Goal: Task Accomplishment & Management: Manage account settings

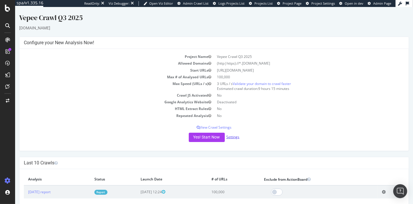
click at [233, 137] on link "Settings" at bounding box center [232, 136] width 13 height 5
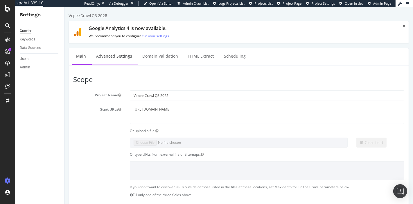
click at [120, 58] on link "Advanced Settings" at bounding box center [113, 56] width 45 height 16
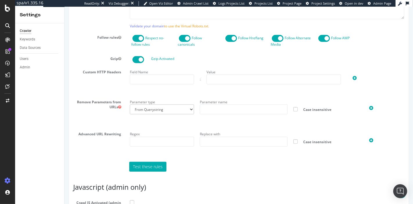
scroll to position [472, 0]
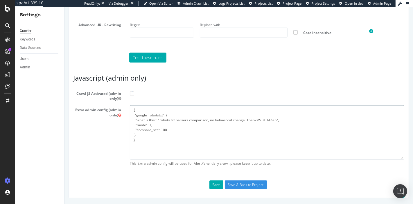
click at [156, 152] on textarea "{ "google_robotstxt": { "what is this": "robots.txt parsers comparison, no beha…" at bounding box center [266, 132] width 274 height 54
paste textarea ""flags": [ "cube" ], "beta": { "pap_mini_rules": [ "+* #everything else" ] }, "…"
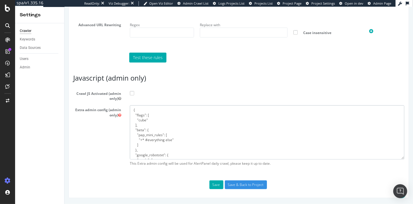
type textarea "{ "flags": [ "cube" ], "beta": { "pap_mini_rules": [ "+* #everything else" ] },…"
click at [132, 97] on label "Crawl JS Activated (admin only)" at bounding box center [239, 95] width 340 height 12
click at [64, 7] on input "Crawl JS Activated (admin only)" at bounding box center [64, 7] width 0 height 0
click at [253, 183] on input "Save & Back to Project" at bounding box center [245, 184] width 42 height 9
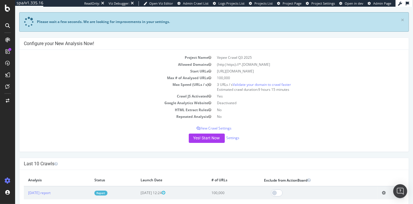
scroll to position [45, 0]
click at [215, 138] on button "Yes! Start Now" at bounding box center [206, 137] width 36 height 9
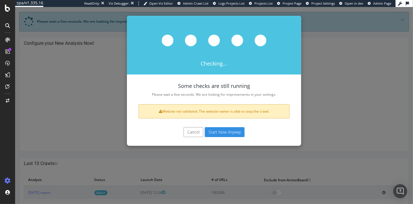
click at [219, 130] on button "Start Now Anyway" at bounding box center [224, 132] width 40 height 10
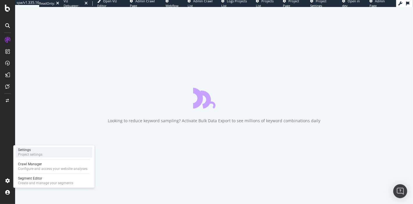
click at [36, 156] on div "Project settings" at bounding box center [30, 154] width 24 height 5
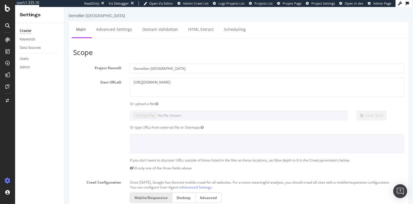
click at [116, 32] on link "Advanced Settings" at bounding box center [113, 29] width 45 height 16
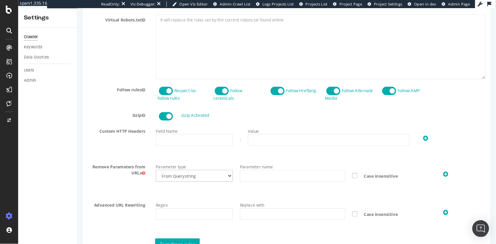
scroll to position [462, 0]
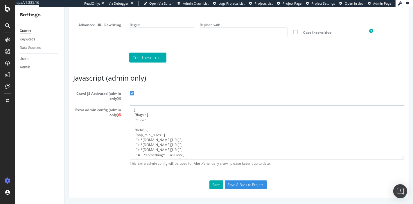
click at [212, 122] on textarea "{ "flags": [ "cube" ], "beta": { "pap_mini_rules": [ "+ *cdn.attn.tv/*", "+ *cd…" at bounding box center [266, 132] width 274 height 54
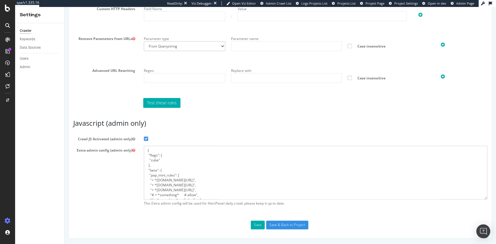
scroll to position [407, 0]
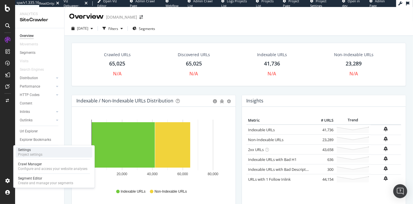
click at [46, 155] on div "Settings Project settings" at bounding box center [54, 152] width 77 height 10
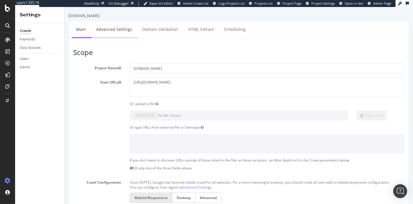
click at [117, 29] on link "Advanced Settings" at bounding box center [113, 29] width 45 height 16
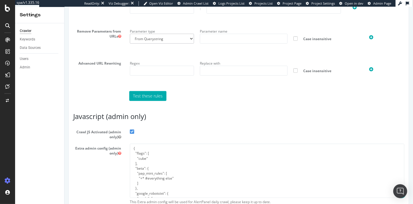
scroll to position [462, 0]
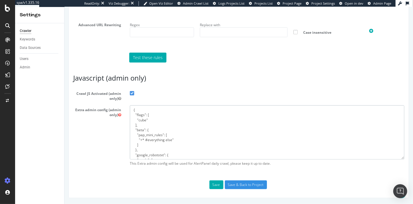
click at [198, 133] on textarea "{ "flags": [ "cube" ], "beta": { "pap_mini_rules": [ "+* #everything else" ] },…" at bounding box center [266, 132] width 274 height 54
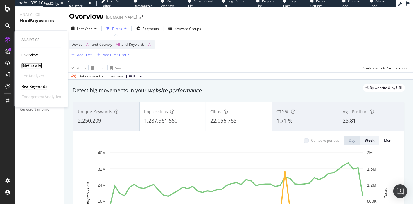
click at [33, 65] on div "SiteCrawler" at bounding box center [31, 65] width 21 height 6
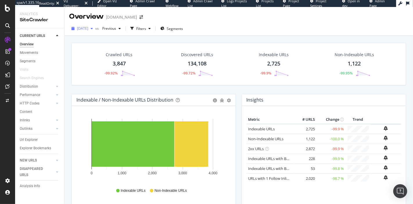
click at [88, 28] on span "2025 Aug. 1st" at bounding box center [82, 28] width 11 height 5
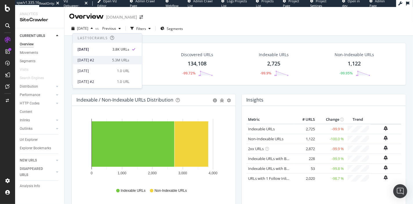
click at [100, 57] on div "2025 Jul. 23rd #2" at bounding box center [93, 59] width 31 height 5
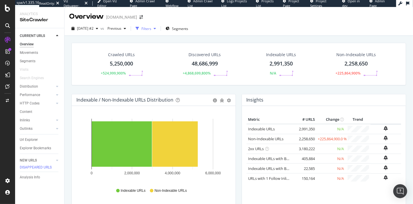
click at [151, 30] on div "Filters" at bounding box center [146, 28] width 10 height 5
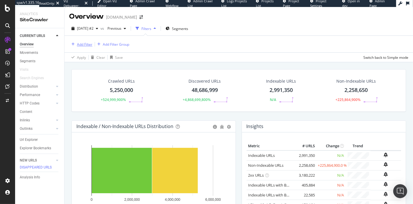
click at [84, 44] on div "Add Filter" at bounding box center [84, 44] width 15 height 5
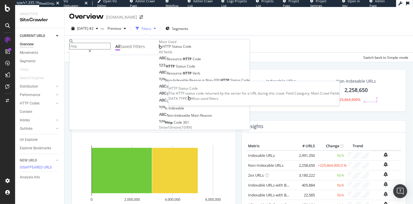
type input "http"
click at [162, 49] on span "HTTP Status Code" at bounding box center [176, 46] width 29 height 5
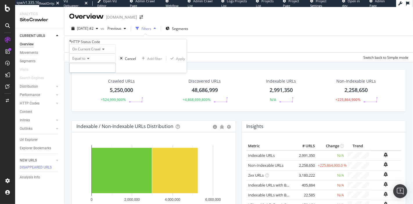
click at [93, 73] on input "number" at bounding box center [92, 68] width 46 height 10
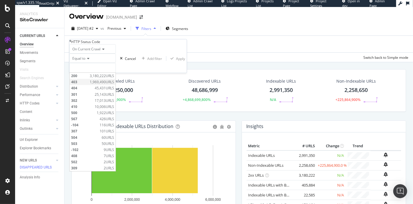
click at [93, 85] on div "403 1,969,490 URLS" at bounding box center [93, 82] width 46 height 6
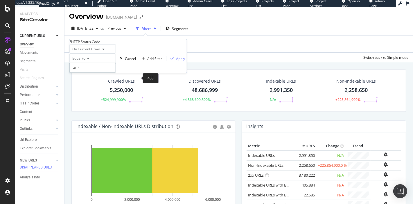
click at [114, 73] on input "403" at bounding box center [92, 68] width 46 height 10
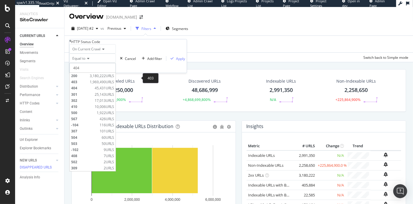
click at [116, 73] on input "404" at bounding box center [92, 68] width 46 height 10
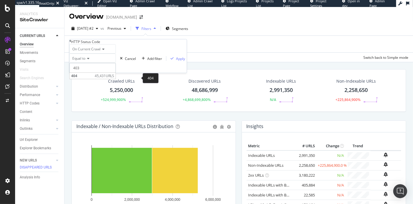
type input "403"
click at [116, 73] on input "403" at bounding box center [92, 68] width 46 height 10
click at [92, 63] on div "Equal to" at bounding box center [92, 57] width 46 height 9
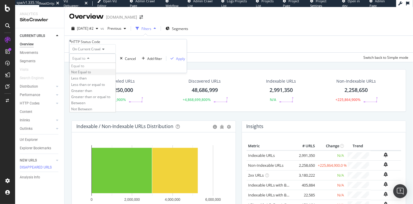
click at [91, 74] on span "Not Equal to" at bounding box center [81, 71] width 20 height 5
click at [176, 61] on div "Apply" at bounding box center [180, 58] width 9 height 5
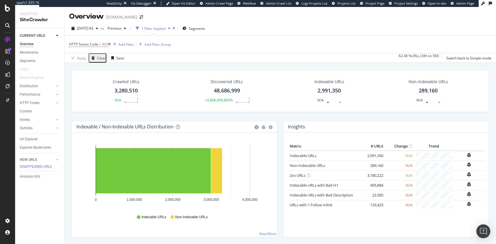
click at [413, 39] on div "HTTP Status Code ≠ 403 Add Filter Add Filter Group" at bounding box center [280, 44] width 422 height 17
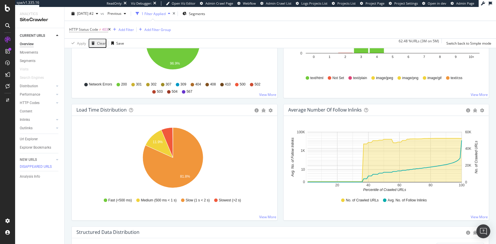
scroll to position [385, 0]
click at [111, 30] on icon at bounding box center [109, 29] width 3 height 3
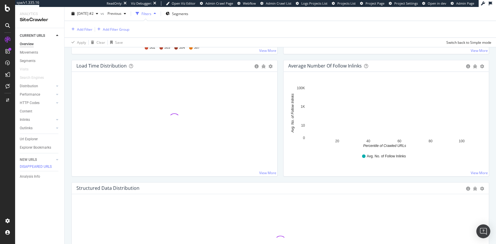
scroll to position [427, 0]
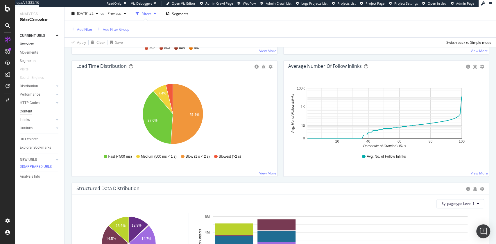
click at [29, 112] on div "Content" at bounding box center [26, 112] width 12 height 6
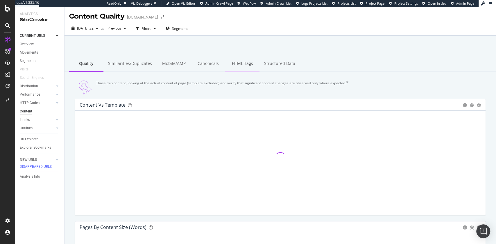
click at [240, 65] on div "HTML Tags" at bounding box center [242, 64] width 34 height 16
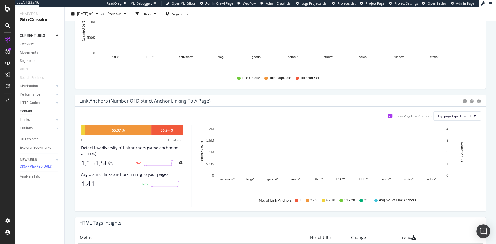
scroll to position [249, 0]
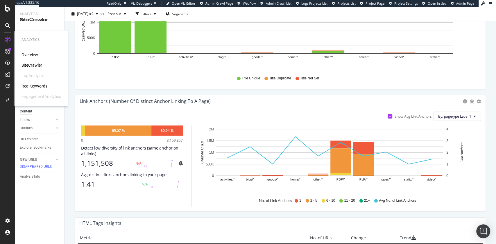
click at [35, 84] on div "RealKeywords" at bounding box center [34, 86] width 26 height 6
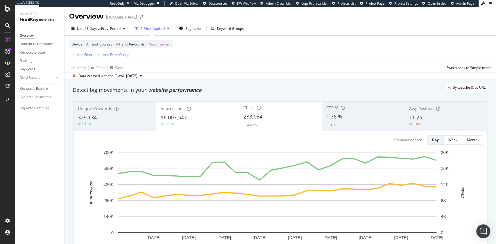
click at [234, 72] on div "Data crossed with the Crawl 2025 Aug. 1st" at bounding box center [279, 75] width 431 height 7
click at [27, 61] on div "Ranking" at bounding box center [26, 61] width 13 height 6
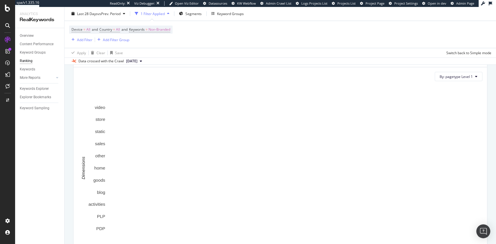
scroll to position [390, 0]
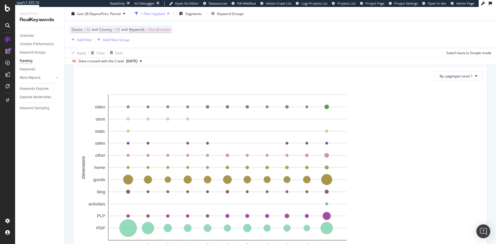
click at [172, 17] on div "1 Filter Applied" at bounding box center [151, 14] width 39 height 9
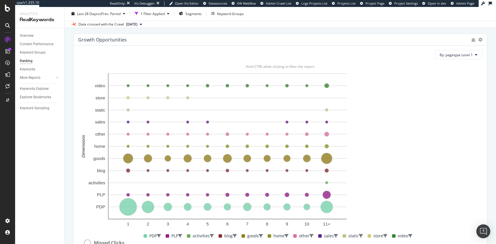
scroll to position [376, 0]
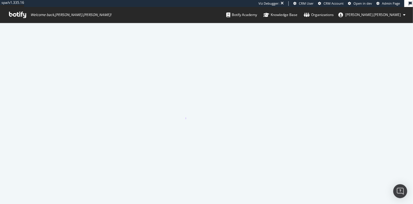
click at [394, 2] on span "Admin Page" at bounding box center [391, 3] width 18 height 4
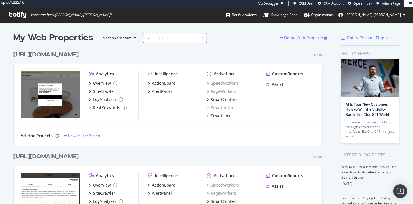
scroll to position [14406, 309]
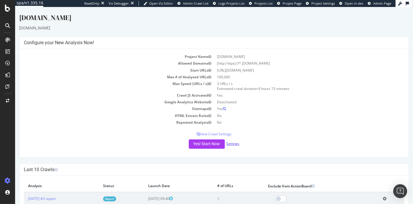
click at [234, 145] on link "Settings" at bounding box center [232, 143] width 13 height 5
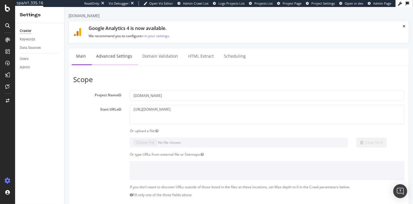
click at [112, 56] on link "Advanced Settings" at bounding box center [113, 56] width 45 height 16
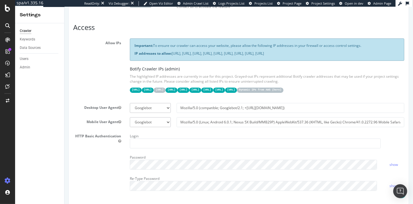
scroll to position [99, 0]
click at [152, 112] on select "Botify Googlebot Chrome Firefox Edge Custom" at bounding box center [149, 107] width 41 height 10
select select "Mozilla/5.0 (compatible; botify; [URL][DOMAIN_NAME])"
click at [129, 105] on select "Botify Googlebot Chrome Firefox Edge Custom" at bounding box center [149, 107] width 41 height 10
type input "Mozilla/5.0 (compatible; botify; [URL][DOMAIN_NAME])"
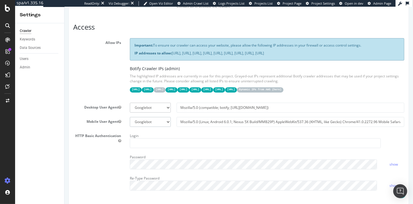
click at [148, 127] on select "Botify Googlebot Safari iPhone Safari iPad Chrome Android Custom" at bounding box center [149, 122] width 41 height 10
select select "Mozilla/5.0 Mobile (compatible; botify; [URL][DOMAIN_NAME])"
click at [129, 119] on select "Botify Googlebot Safari iPhone Safari iPad Chrome Android Custom" at bounding box center [149, 122] width 41 height 10
type input "Mozilla/5.0 Mobile (compatible; botify; http://botify.com)"
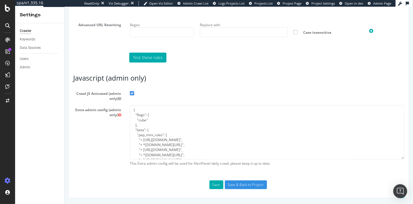
scroll to position [99, 0]
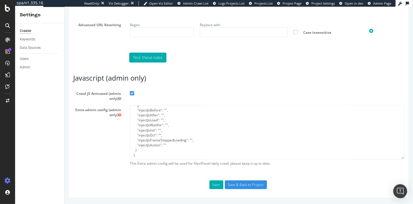
click at [246, 183] on input "Save & Back to Project" at bounding box center [245, 184] width 42 height 9
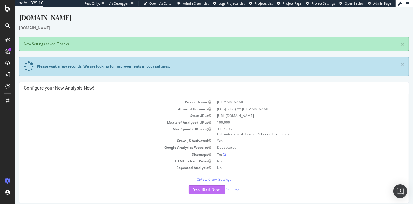
click at [209, 189] on button "Yes! Start Now" at bounding box center [206, 188] width 36 height 9
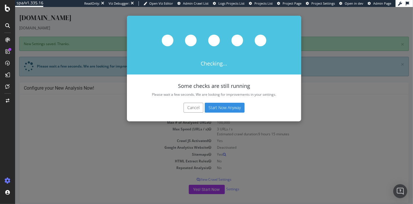
click at [213, 108] on button "Start Now Anyway" at bounding box center [224, 107] width 40 height 10
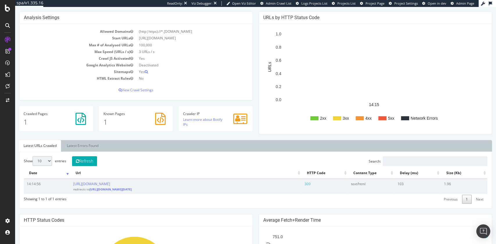
scroll to position [83, 0]
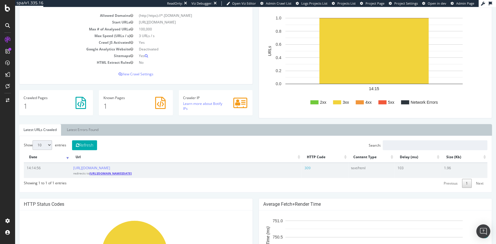
click at [123, 173] on link "[URL][DOMAIN_NAME][DATE]" at bounding box center [110, 174] width 42 height 4
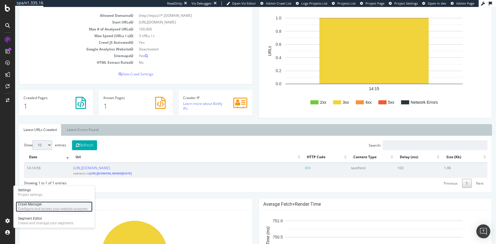
click at [33, 203] on div "Configure and access your website analyses" at bounding box center [52, 209] width 69 height 5
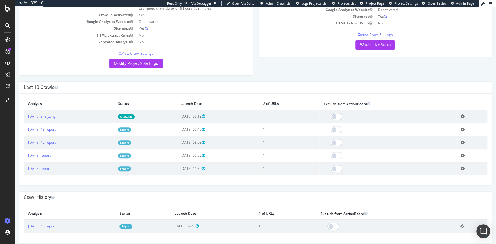
scroll to position [82, 0]
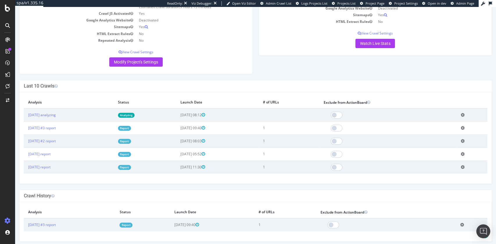
click at [131, 128] on link "Report" at bounding box center [124, 128] width 13 height 5
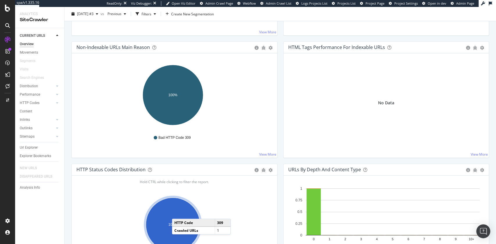
scroll to position [167, 0]
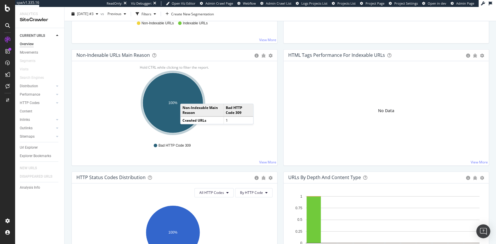
click at [186, 98] on ellipse "A chart." at bounding box center [173, 103] width 60 height 60
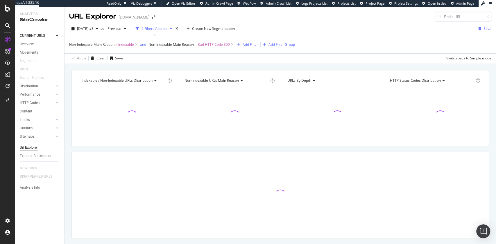
scroll to position [15, 0]
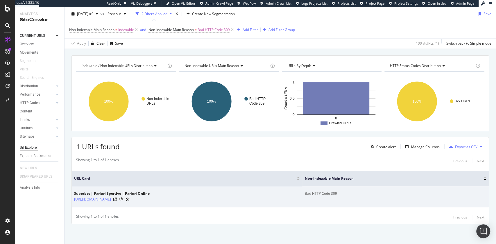
click at [90, 201] on link "[URL][DOMAIN_NAME]" at bounding box center [92, 200] width 37 height 6
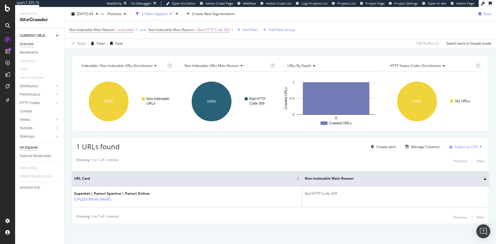
click at [27, 45] on div "Overview" at bounding box center [27, 44] width 14 height 6
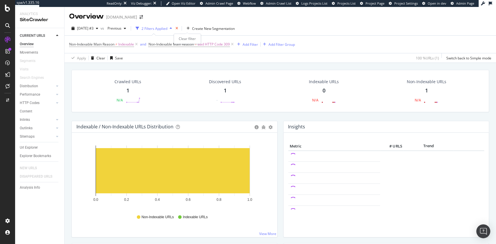
click at [178, 29] on icon "times" at bounding box center [176, 28] width 3 height 3
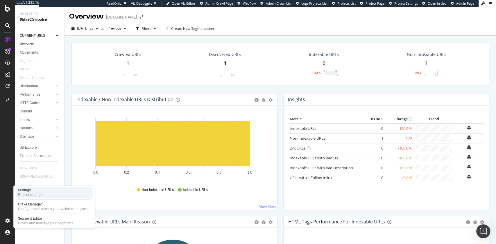
click at [50, 192] on div "Settings Project settings" at bounding box center [54, 193] width 77 height 10
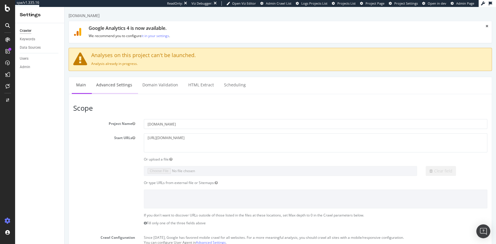
click at [125, 89] on link "Advanced Settings" at bounding box center [114, 85] width 45 height 16
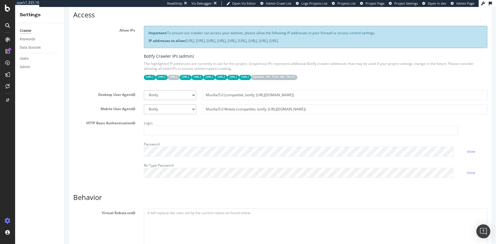
scroll to position [141, 0]
click at [256, 99] on section "Allow IPs Important: To ensure our crawler can access your website, please allo…" at bounding box center [280, 103] width 414 height 156
click at [266, 94] on input "Mozilla/5.0 (compatible; botify; http://botify.com)" at bounding box center [344, 94] width 285 height 10
select select
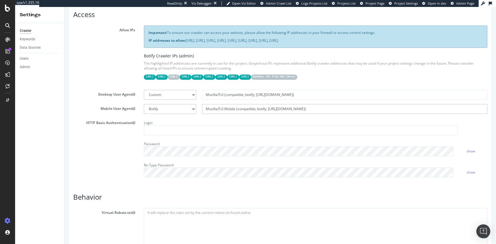
click at [295, 108] on input "Mozilla/5.0 Mobile (compatible; botify; http://botify.com)" at bounding box center [344, 109] width 285 height 10
select select
click at [180, 94] on select "Botify Googlebot Chrome Firefox Edge Custom" at bounding box center [170, 95] width 52 height 10
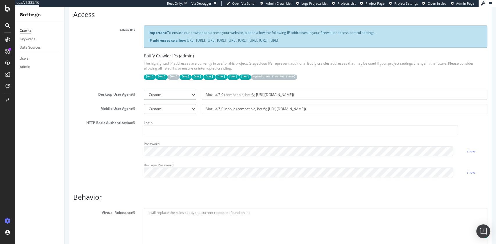
select select "Mozilla/5.0 (compatible; botify; http://botify.com)"
click at [144, 90] on select "Botify Googlebot Chrome Firefox Edge Custom" at bounding box center [170, 95] width 52 height 10
